Goal: Find specific page/section: Find specific page/section

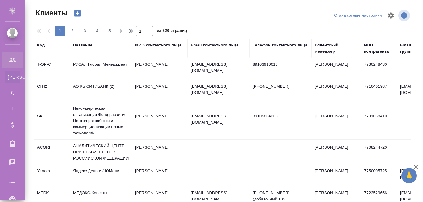
select select "RU"
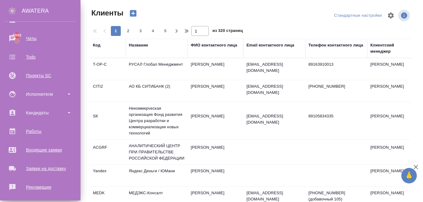
scroll to position [183, 0]
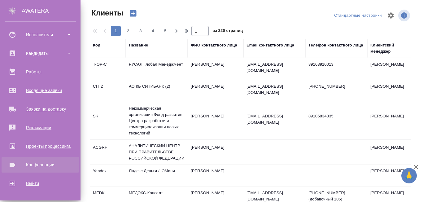
click at [33, 166] on div "Конференции" at bounding box center [40, 164] width 71 height 9
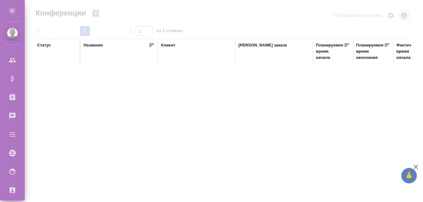
type input "r_pm r_pm"
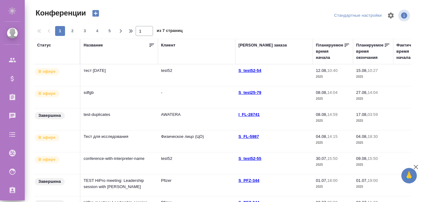
click at [106, 72] on td "тест [DATE]" at bounding box center [118, 75] width 77 height 22
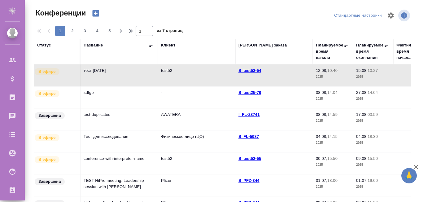
click at [143, 79] on td "тест [DATE]" at bounding box center [118, 75] width 77 height 22
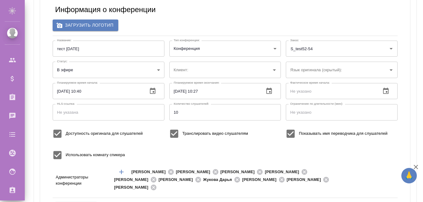
type input "test52"
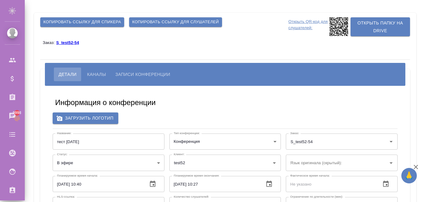
type input "r_pm@awatera.com"
click at [97, 68] on button "Каналы" at bounding box center [96, 74] width 28 height 14
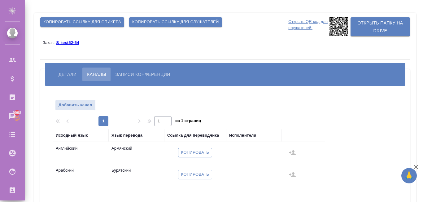
click at [198, 152] on span "Копировать" at bounding box center [195, 152] width 28 height 7
